Goal: Information Seeking & Learning: Learn about a topic

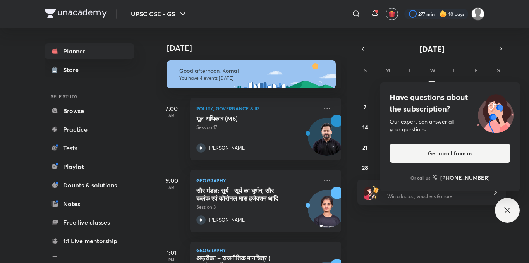
scroll to position [91, 0]
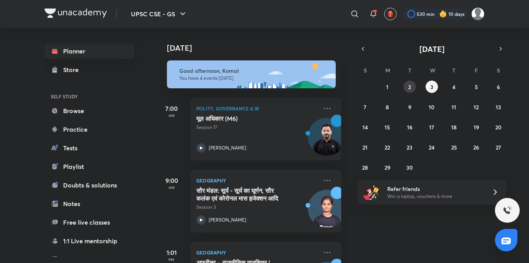
click at [412, 86] on button "2" at bounding box center [410, 87] width 12 height 12
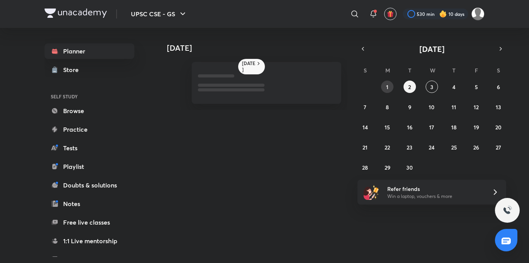
click at [383, 86] on button "1" at bounding box center [387, 87] width 12 height 12
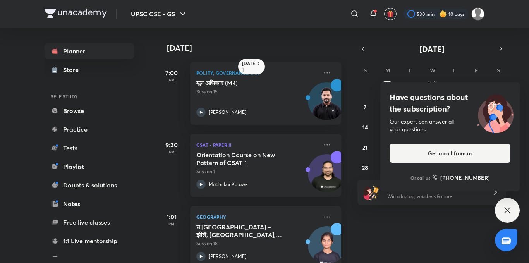
click at [502, 205] on div "Have questions about the subscription? Our expert can answer all your questions…" at bounding box center [507, 210] width 25 height 25
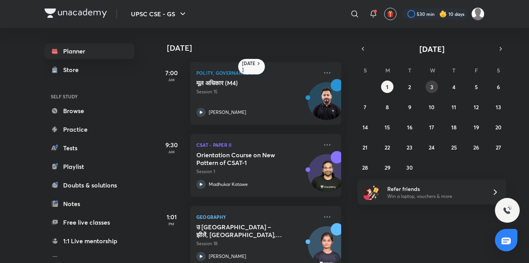
click at [431, 81] on button "3" at bounding box center [432, 87] width 12 height 12
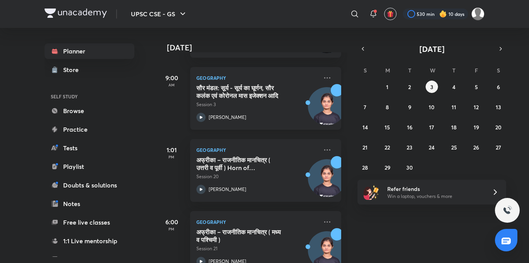
scroll to position [126, 0]
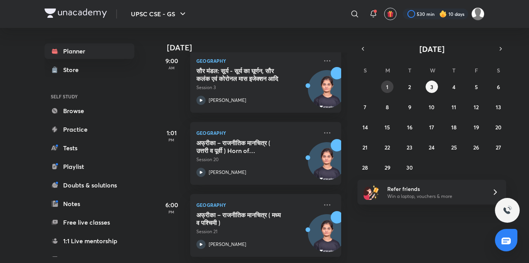
click at [388, 85] on abbr "1" at bounding box center [387, 86] width 2 height 7
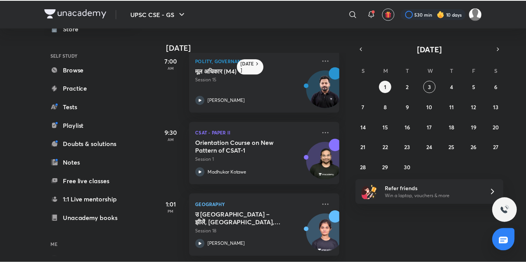
scroll to position [86, 0]
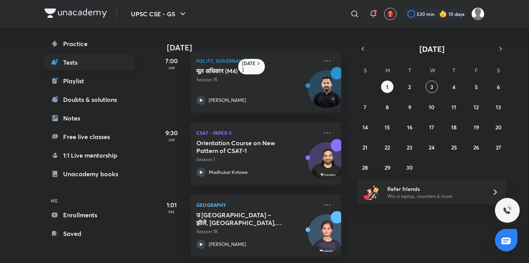
click at [89, 59] on link "Tests" at bounding box center [90, 63] width 90 height 16
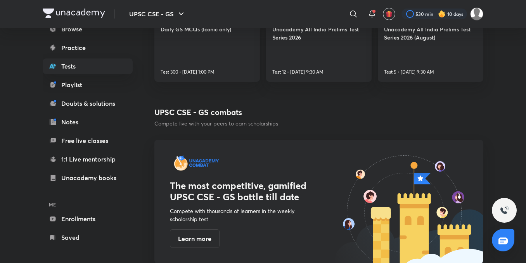
scroll to position [86, 0]
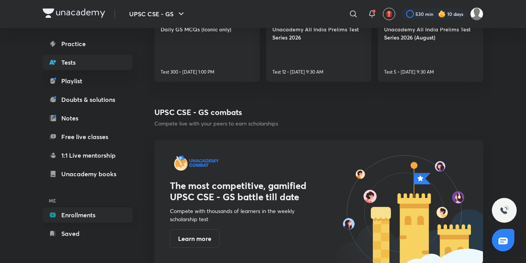
click at [83, 210] on link "Enrollments" at bounding box center [88, 215] width 90 height 16
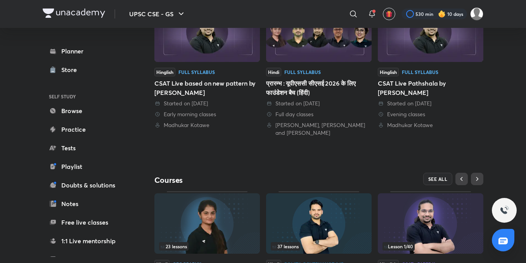
scroll to position [271, 0]
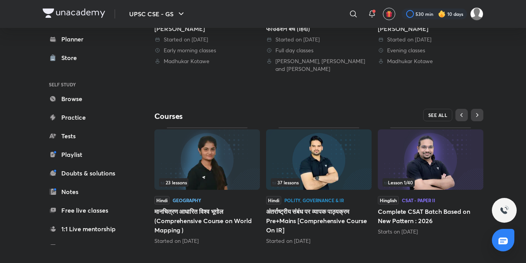
click at [442, 117] on span "SEE ALL" at bounding box center [437, 114] width 19 height 5
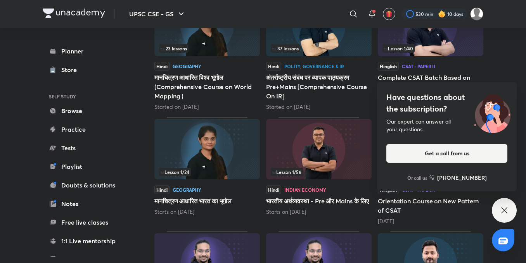
scroll to position [194, 0]
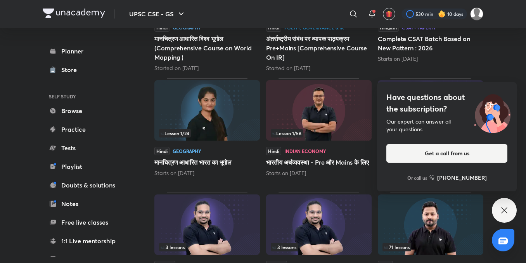
click at [514, 208] on div "Have questions about the subscription? Our expert can answer all your questions…" at bounding box center [504, 210] width 25 height 25
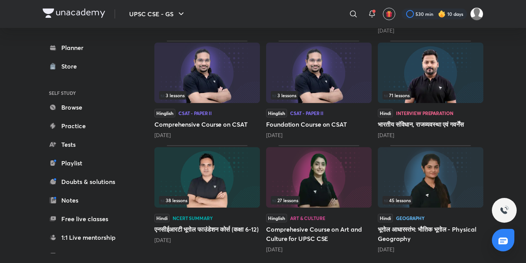
scroll to position [349, 0]
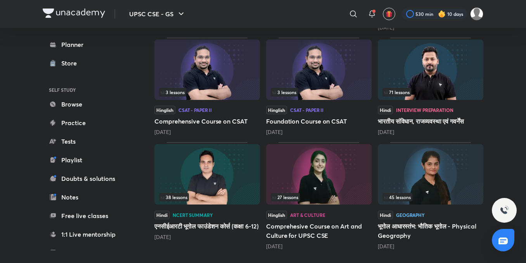
click at [412, 175] on img at bounding box center [430, 174] width 105 height 60
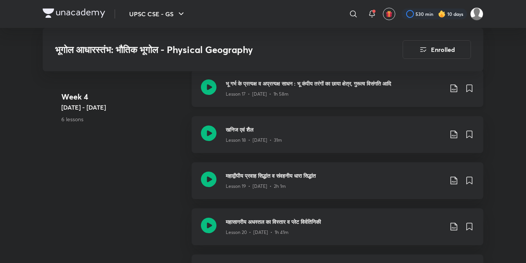
scroll to position [1306, 0]
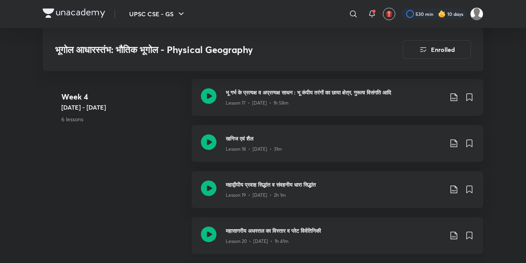
click at [207, 231] on icon at bounding box center [209, 235] width 16 height 16
drag, startPoint x: 115, startPoint y: 23, endPoint x: 118, endPoint y: 29, distance: 6.4
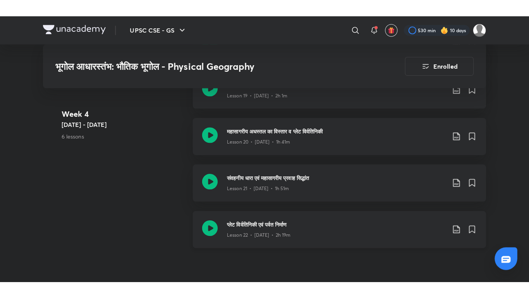
scroll to position [1422, 0]
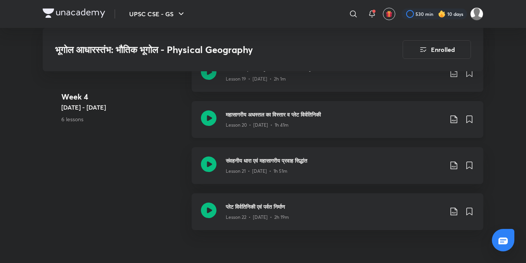
click at [209, 117] on icon at bounding box center [209, 118] width 16 height 16
